Goal: Task Accomplishment & Management: Manage account settings

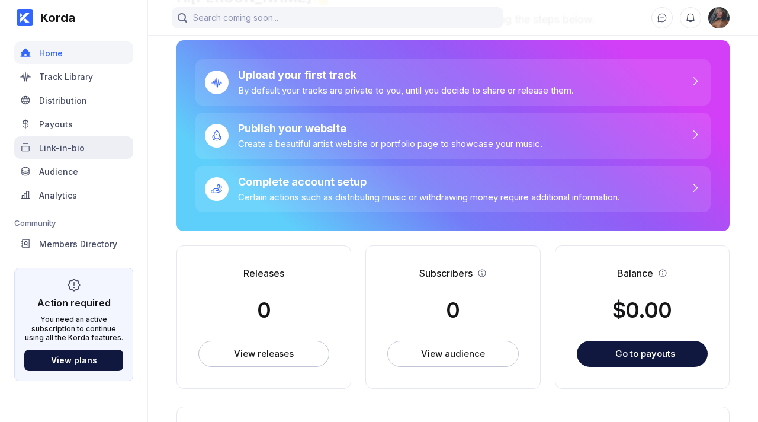
click at [70, 150] on div "Link-in-bio" at bounding box center [62, 148] width 46 height 10
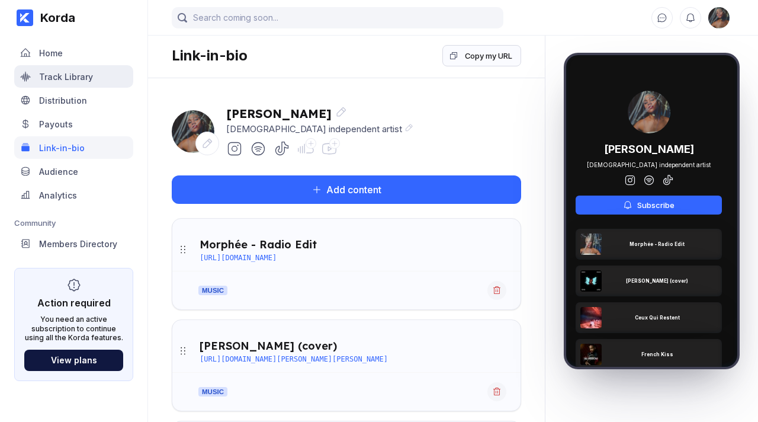
click at [72, 76] on div "Track Library" at bounding box center [66, 77] width 54 height 10
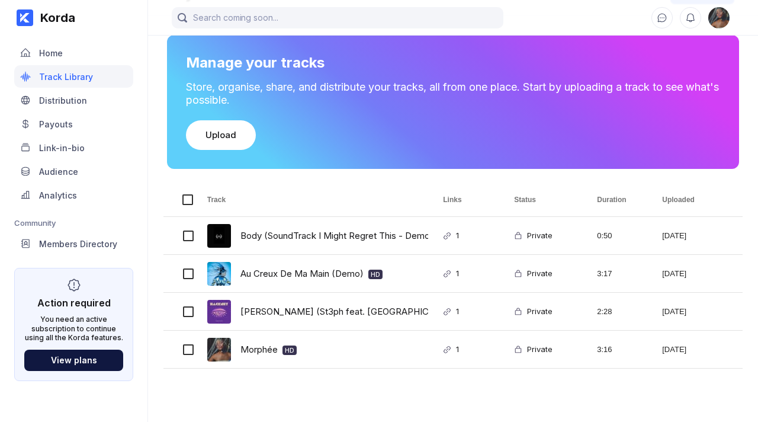
scroll to position [71, 0]
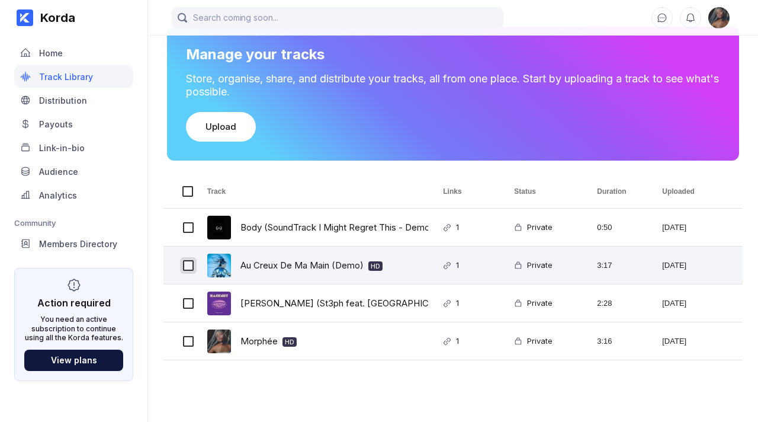
click at [187, 265] on input "Press Space to toggle row selection (unchecked)" at bounding box center [188, 265] width 11 height 11
checkbox input "true"
checkbox input "false"
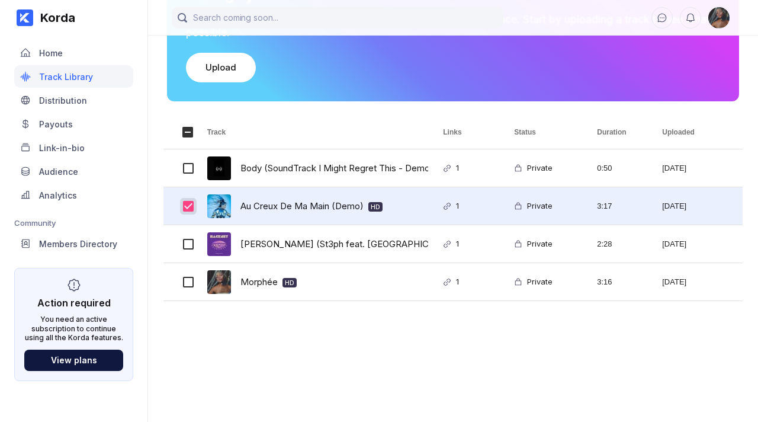
scroll to position [128, 0]
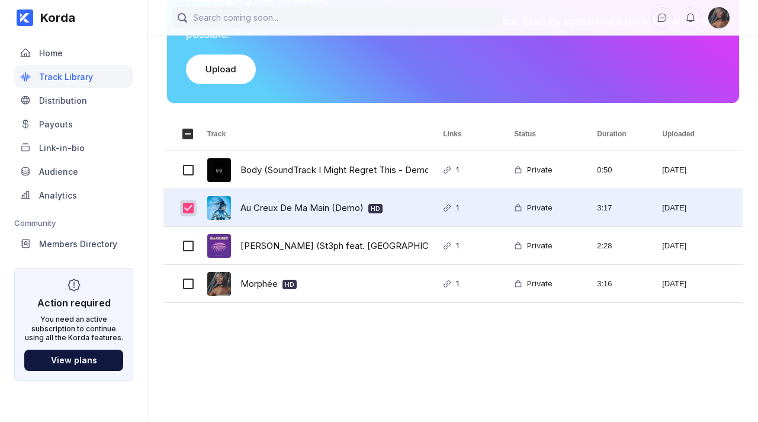
click at [188, 206] on input "Press Space to toggle row selection (checked)" at bounding box center [188, 208] width 11 height 11
checkbox input "false"
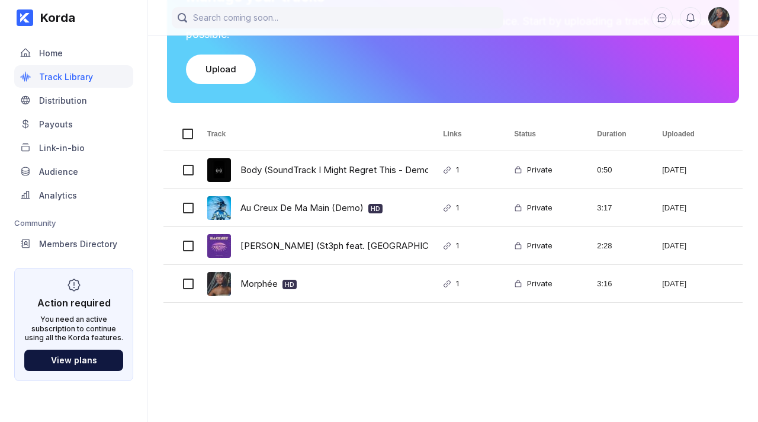
click at [185, 329] on div "Body (SoundTrack I Might Regret This - Demo) HD 1 Private 0:50 [DATE] Au Creux …" at bounding box center [454, 315] width 580 height 329
